Goal: Find specific page/section: Find specific page/section

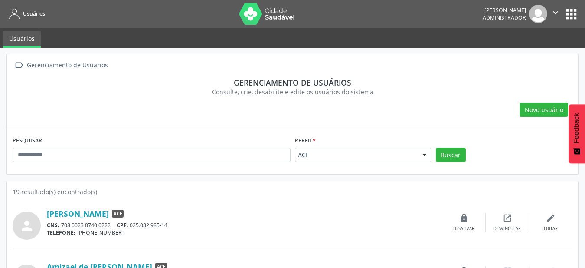
scroll to position [44, 0]
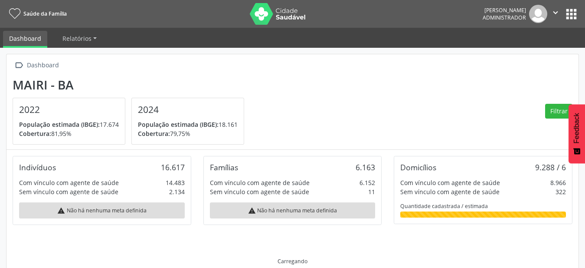
click at [564, 18] on button "" at bounding box center [555, 14] width 16 height 18
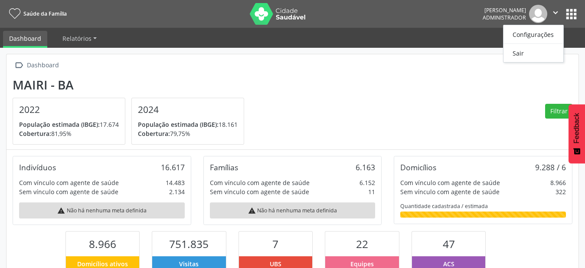
click at [570, 10] on button "apps" at bounding box center [571, 14] width 15 height 15
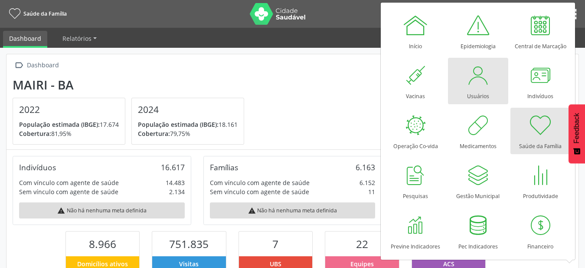
scroll to position [144, 191]
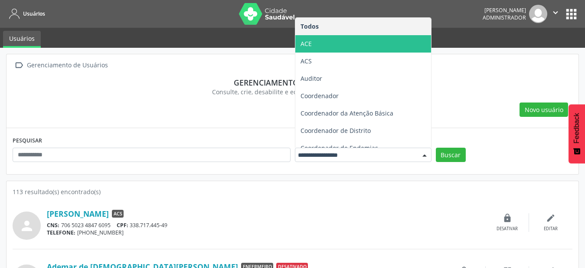
click at [370, 40] on span "ACE" at bounding box center [363, 43] width 136 height 17
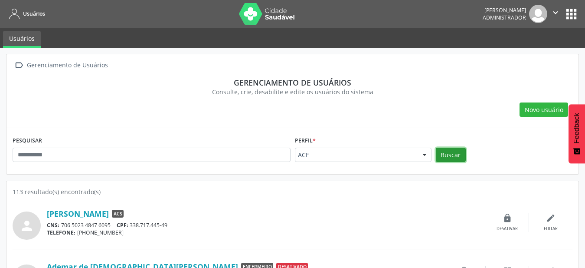
click at [462, 151] on button "Buscar" at bounding box center [451, 154] width 30 height 15
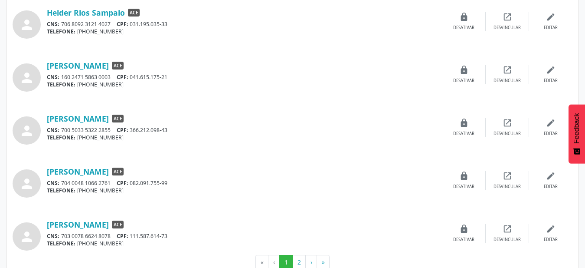
scroll to position [751, 0]
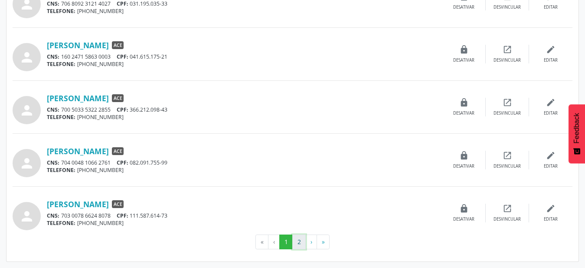
click at [299, 243] on button "2" at bounding box center [298, 241] width 13 height 15
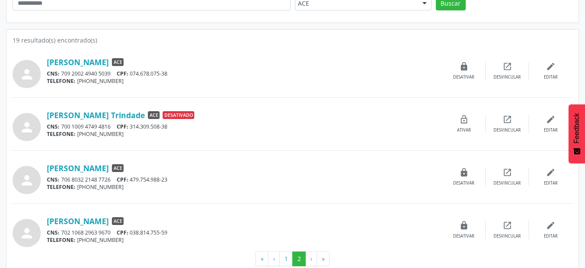
scroll to position [168, 0]
